Goal: Task Accomplishment & Management: Manage account settings

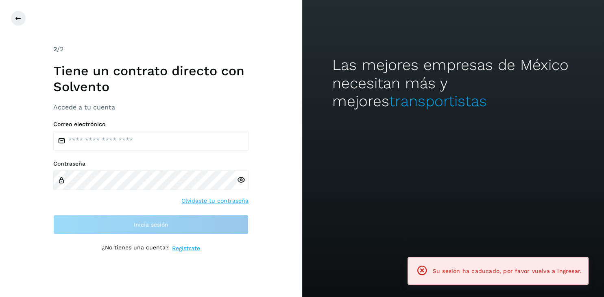
type input "**********"
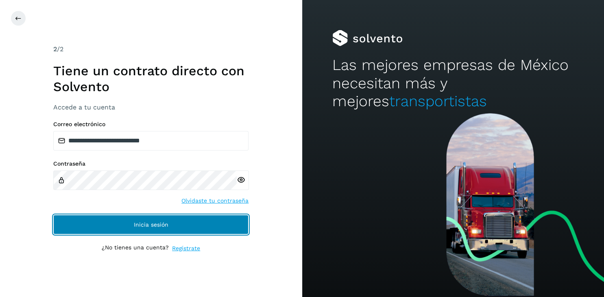
click at [156, 216] on button "Inicia sesión" at bounding box center [150, 225] width 195 height 20
